Goal: Transaction & Acquisition: Purchase product/service

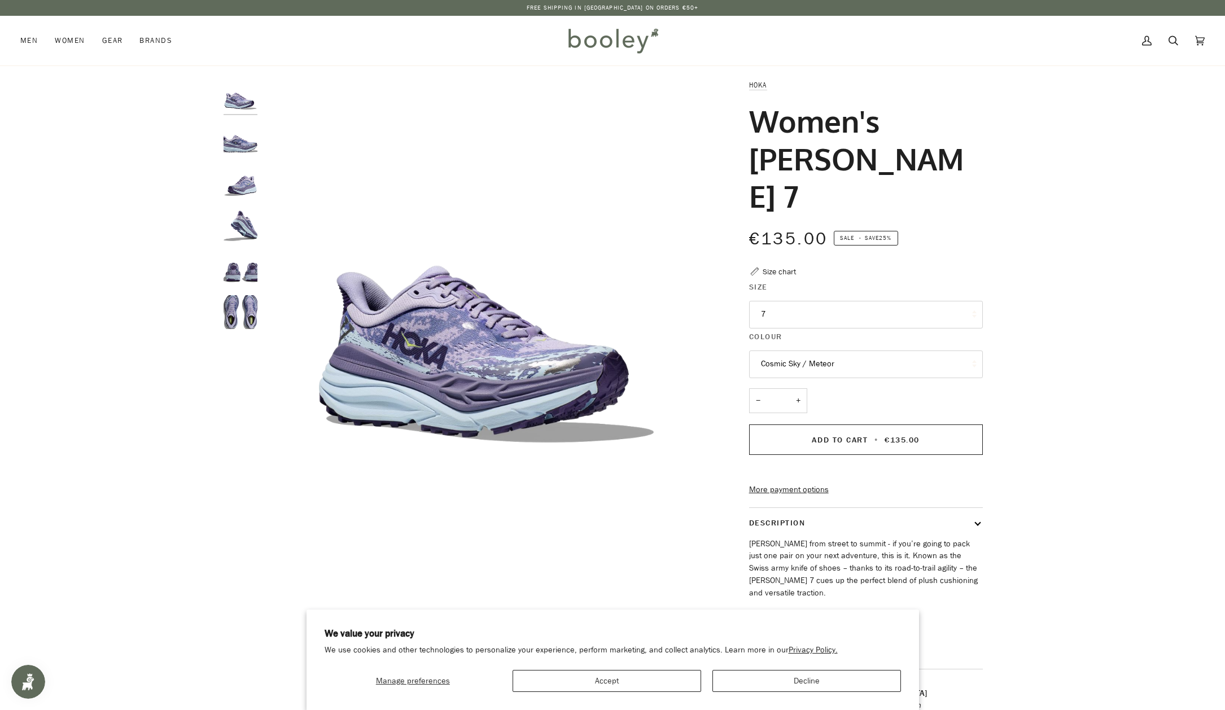
click at [805, 301] on button "7" at bounding box center [866, 315] width 234 height 28
click at [827, 301] on button "7" at bounding box center [866, 315] width 234 height 28
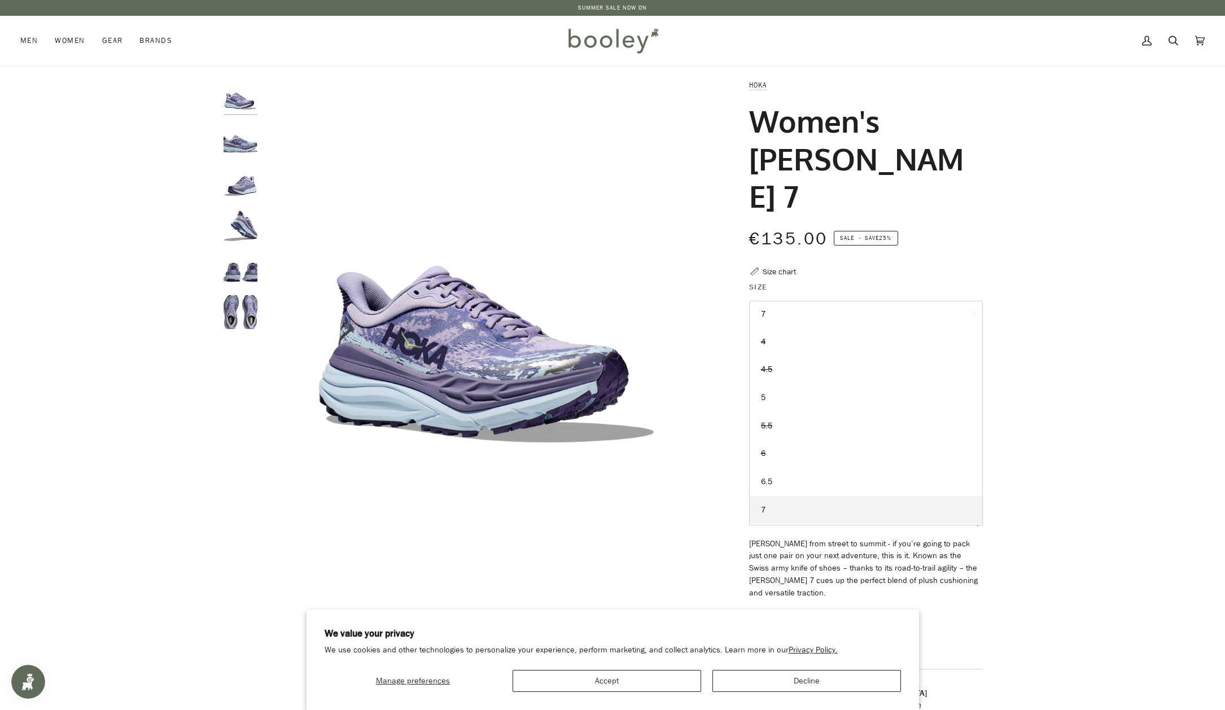
click at [827, 301] on button "7" at bounding box center [866, 315] width 234 height 28
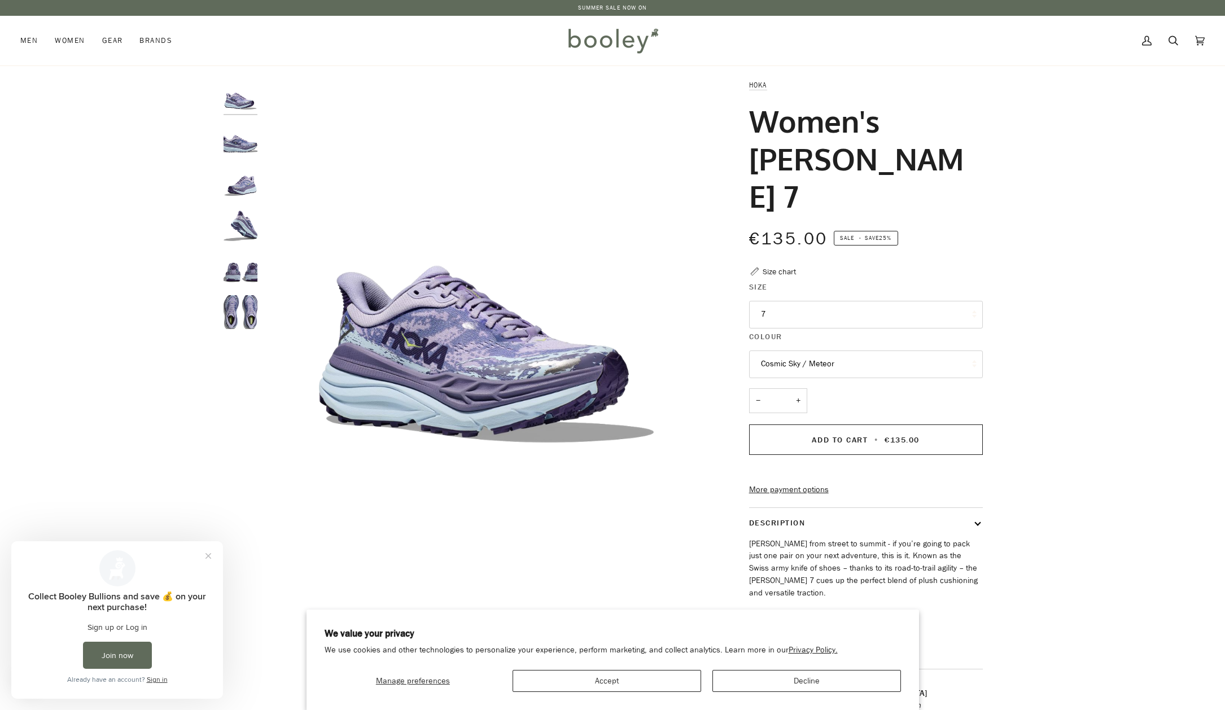
click at [621, 40] on img at bounding box center [612, 40] width 99 height 33
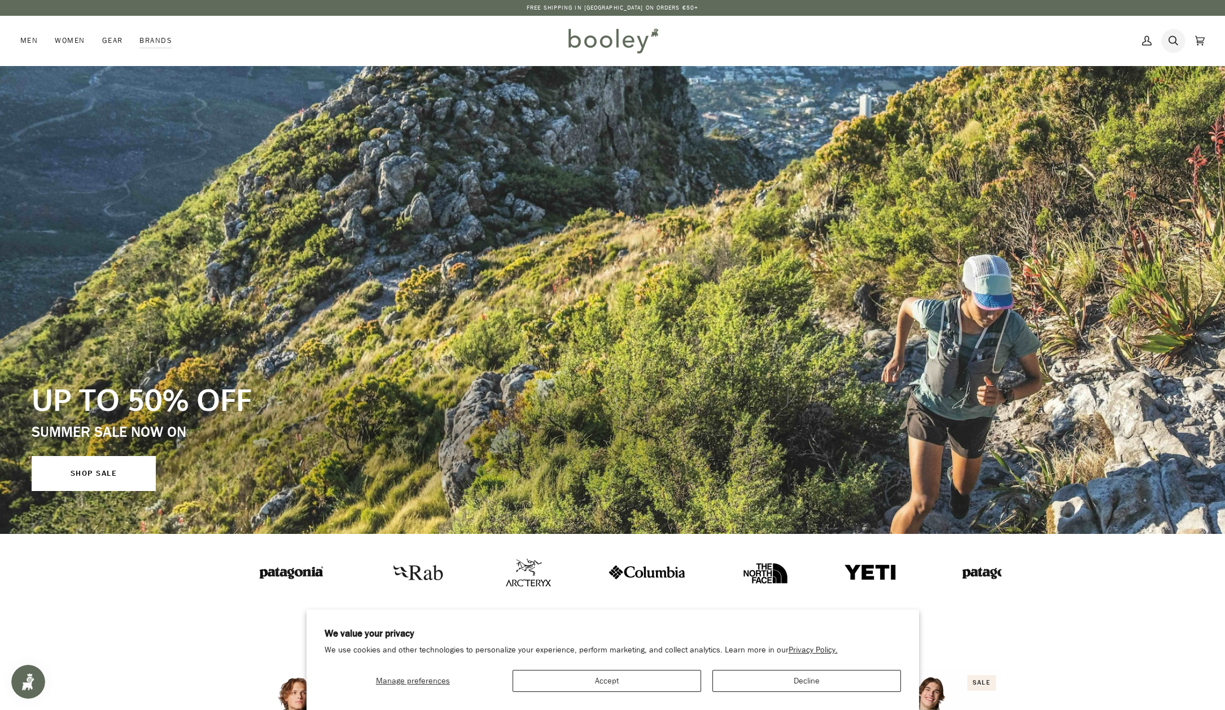
click at [1178, 37] on link "Search" at bounding box center [1173, 41] width 27 height 50
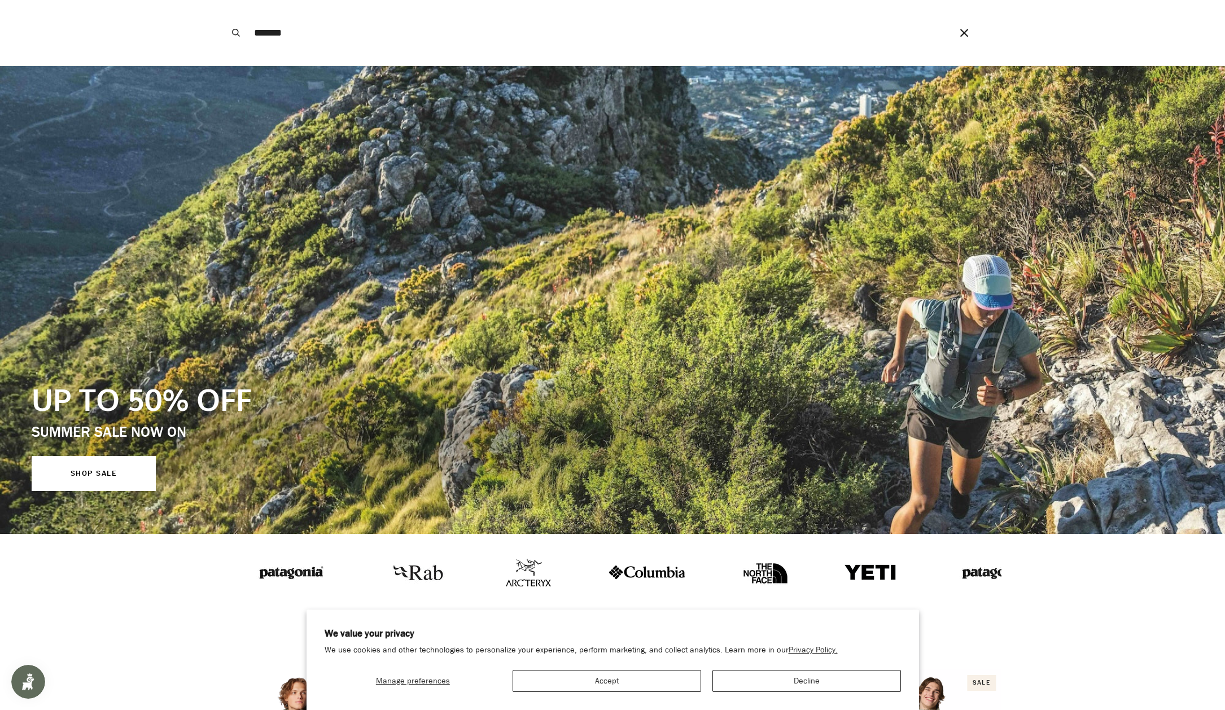
type input "*******"
click at [236, 33] on button "Search" at bounding box center [236, 32] width 25 height 65
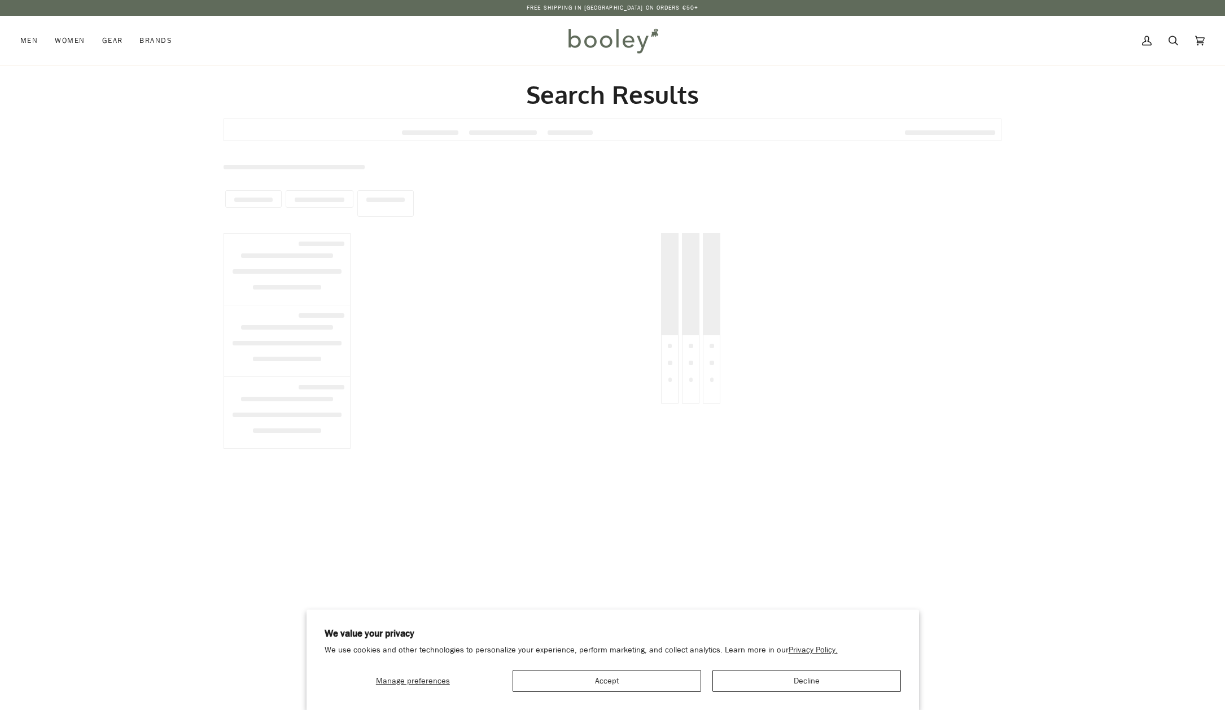
type input "*******"
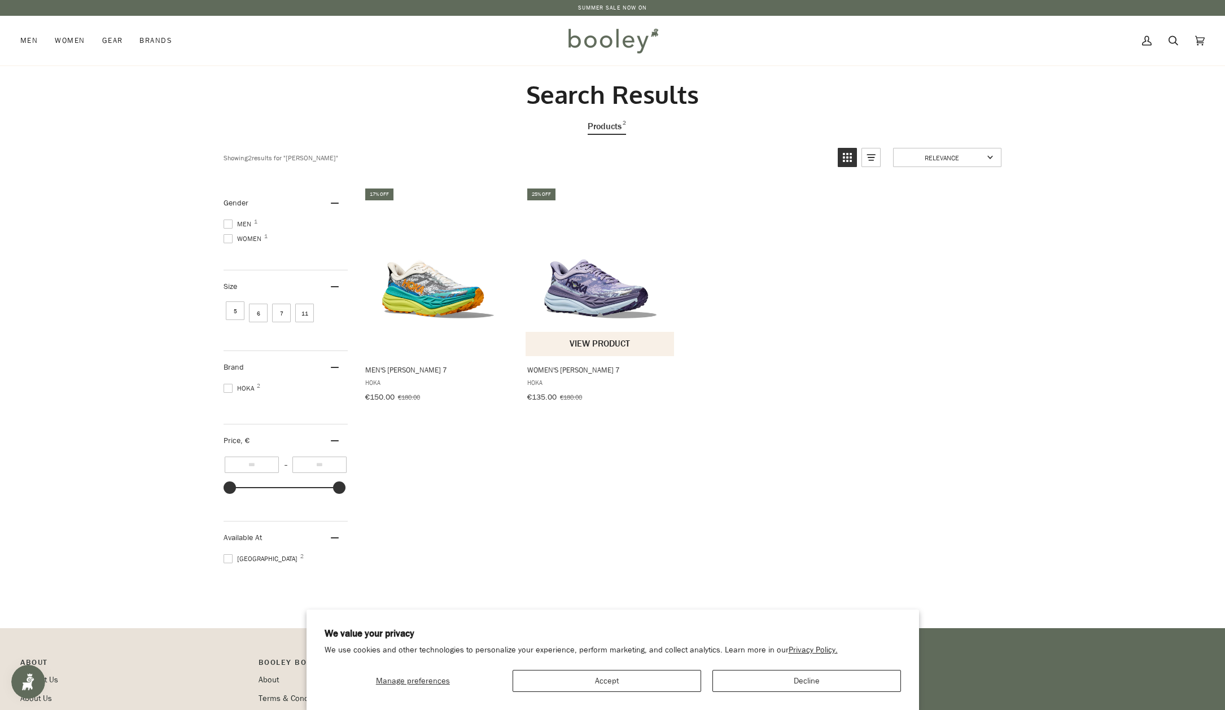
click at [564, 341] on button "View product" at bounding box center [599, 344] width 148 height 24
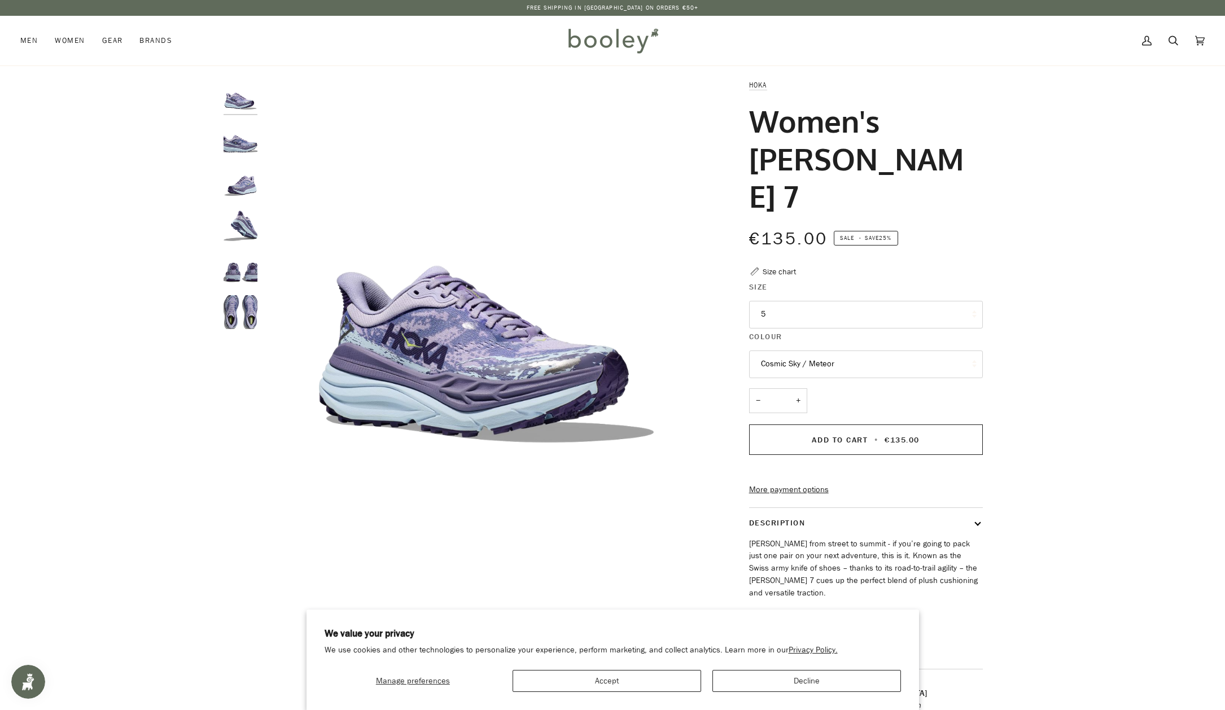
click at [238, 309] on img "Hoka Women's Stinson 7 Cosmic Sky / Meteor - Booley Galway" at bounding box center [241, 312] width 34 height 34
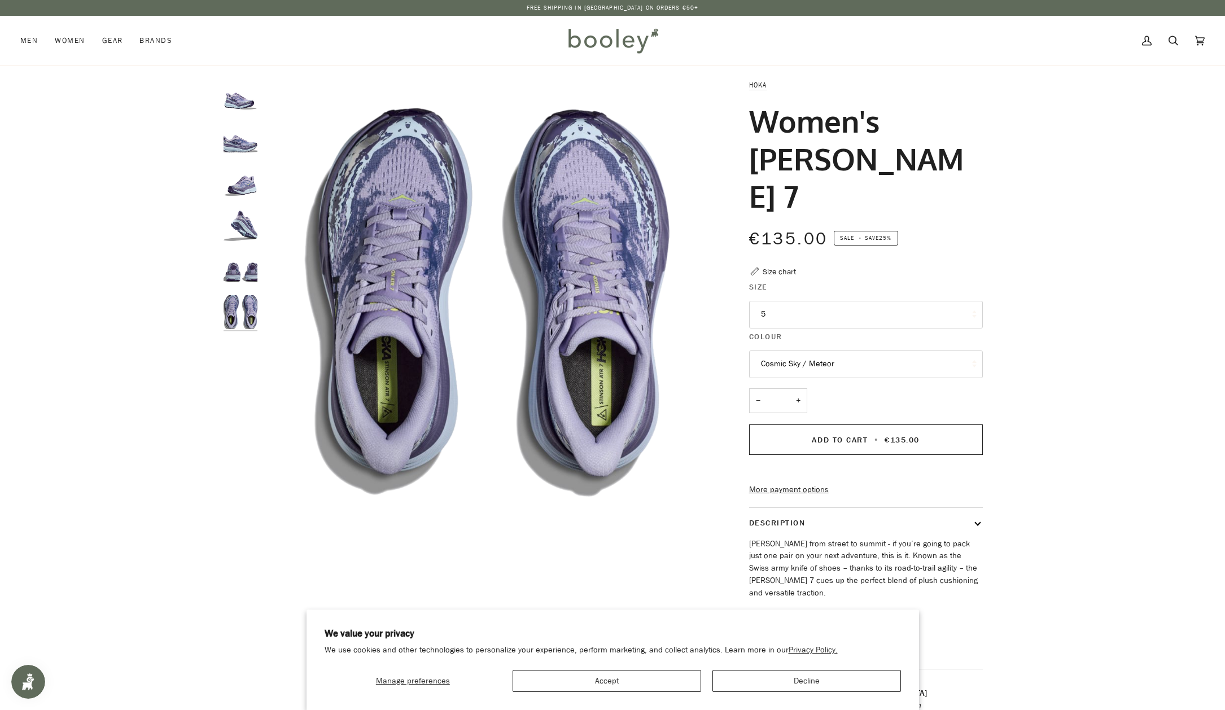
click at [254, 131] on img "Hoka Women's Stinson 7 Cosmic Sky / Meteor - Booley Galway" at bounding box center [241, 139] width 34 height 34
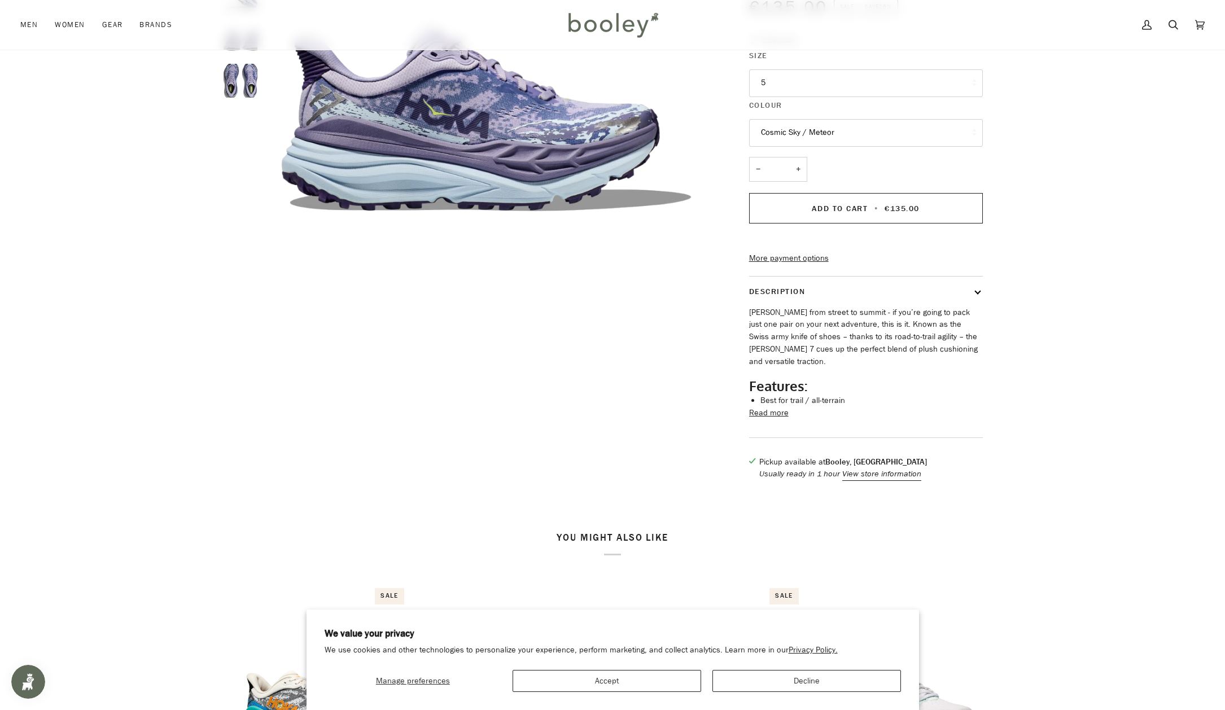
scroll to position [248, 0]
